Goal: Use online tool/utility: Utilize a website feature to perform a specific function

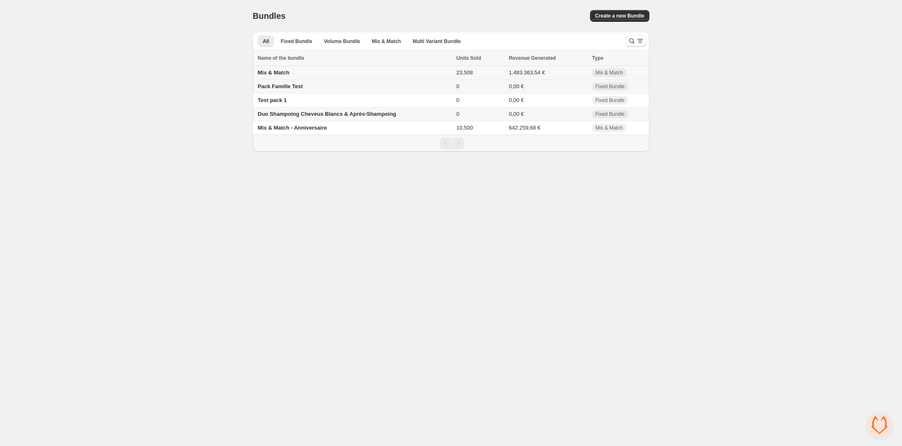
click at [278, 73] on span "Mix & Match" at bounding box center [274, 72] width 32 height 6
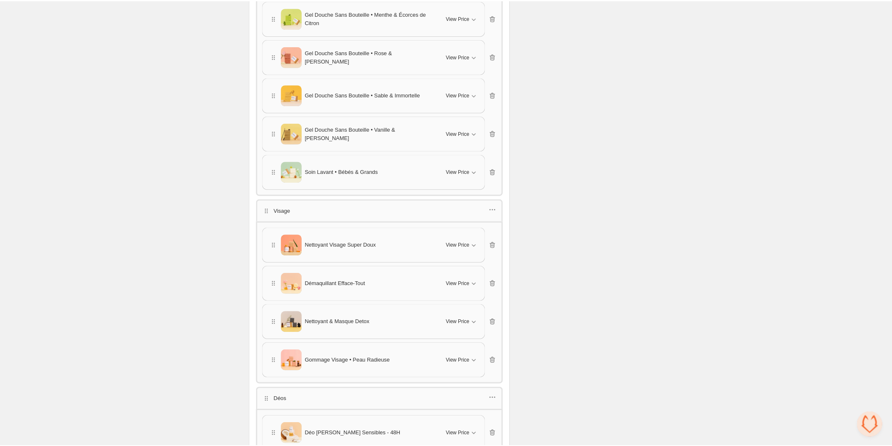
scroll to position [1462, 0]
